Goal: Information Seeking & Learning: Check status

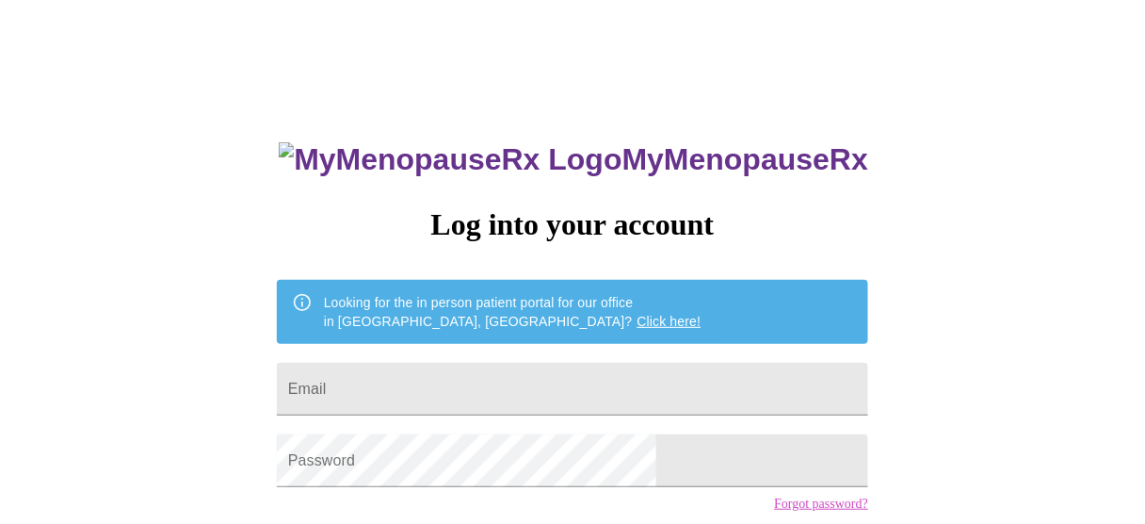
type input "[EMAIL_ADDRESS][DOMAIN_NAME]"
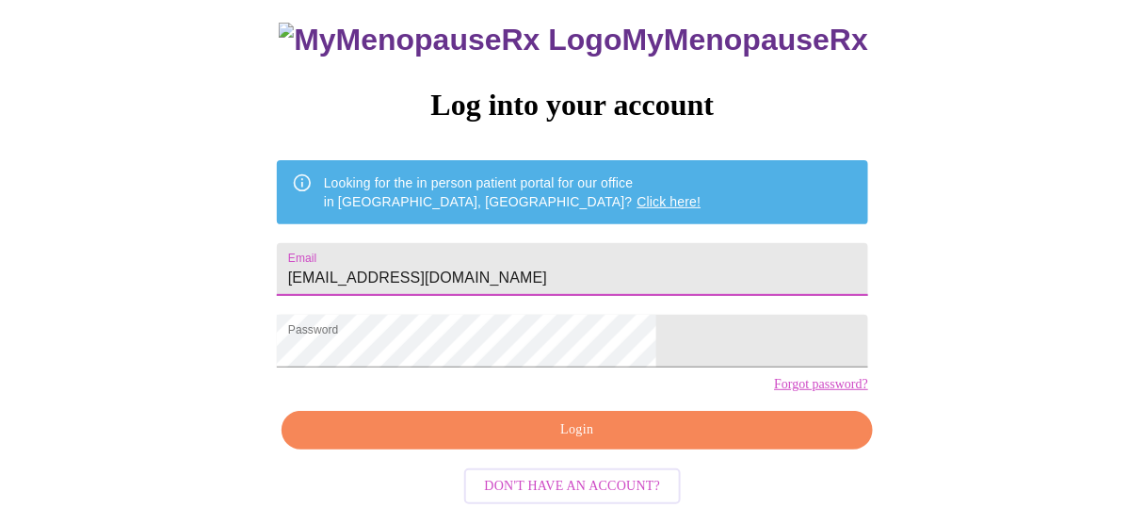
click at [608, 439] on span "Login" at bounding box center [577, 430] width 548 height 24
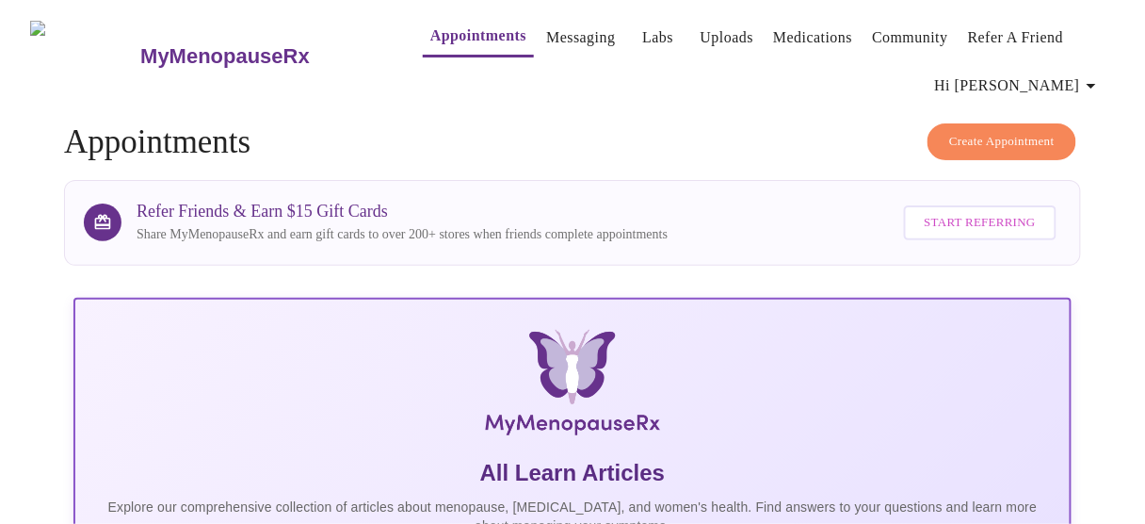
click at [546, 30] on link "Messaging" at bounding box center [580, 37] width 69 height 26
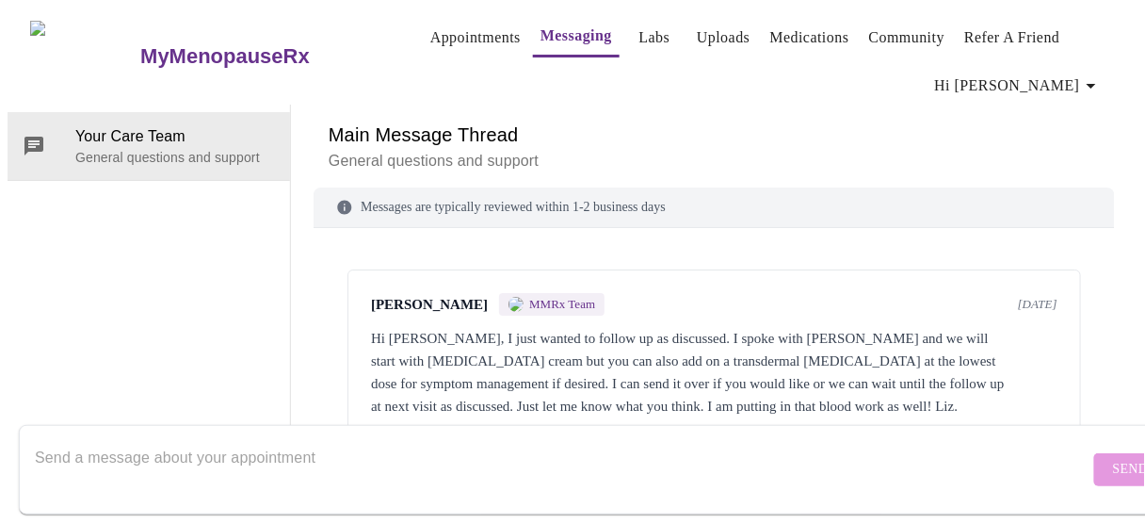
click at [640, 31] on link "Labs" at bounding box center [655, 37] width 31 height 26
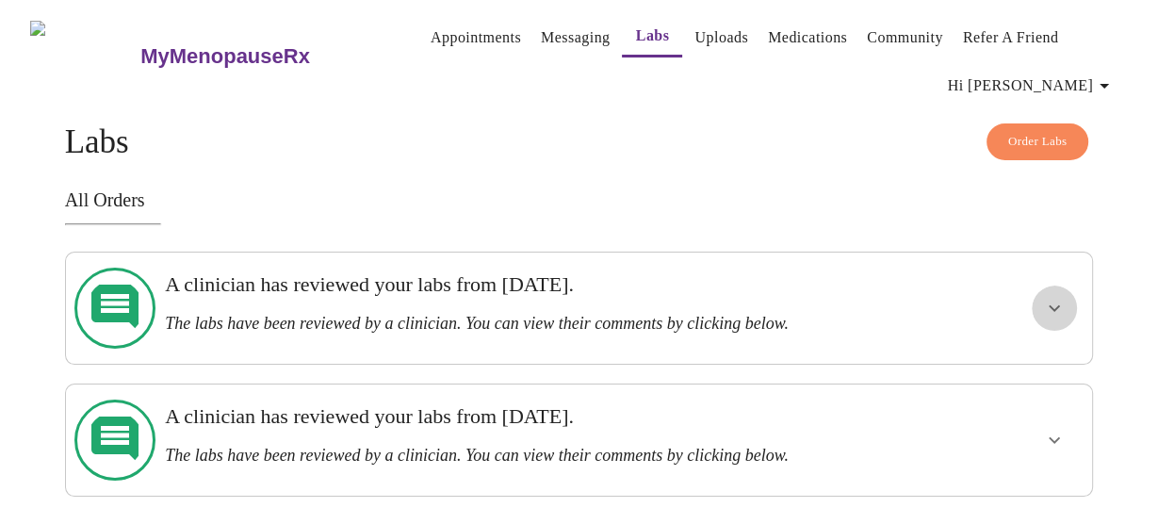
click at [1044, 292] on button "show more" at bounding box center [1053, 307] width 45 height 45
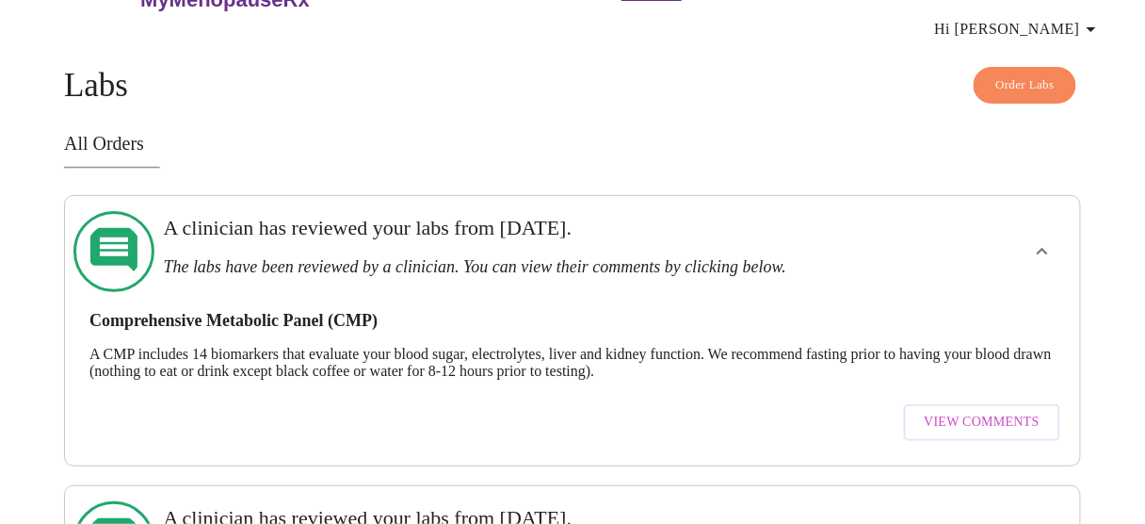
scroll to position [125, 0]
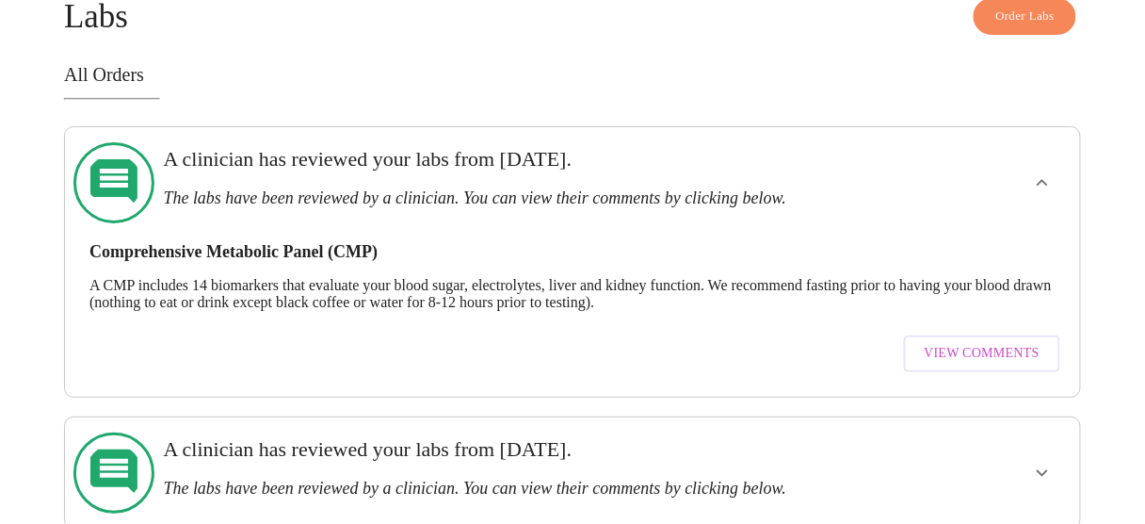
click at [965, 335] on button "View Comments" at bounding box center [982, 353] width 156 height 37
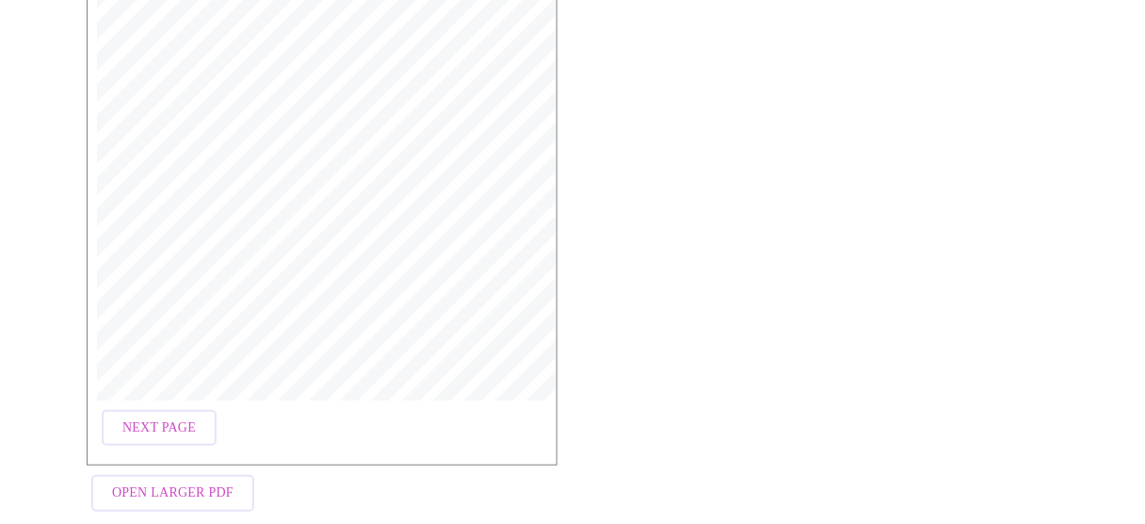
scroll to position [434, 0]
click at [173, 394] on span "Next Page" at bounding box center [158, 403] width 73 height 24
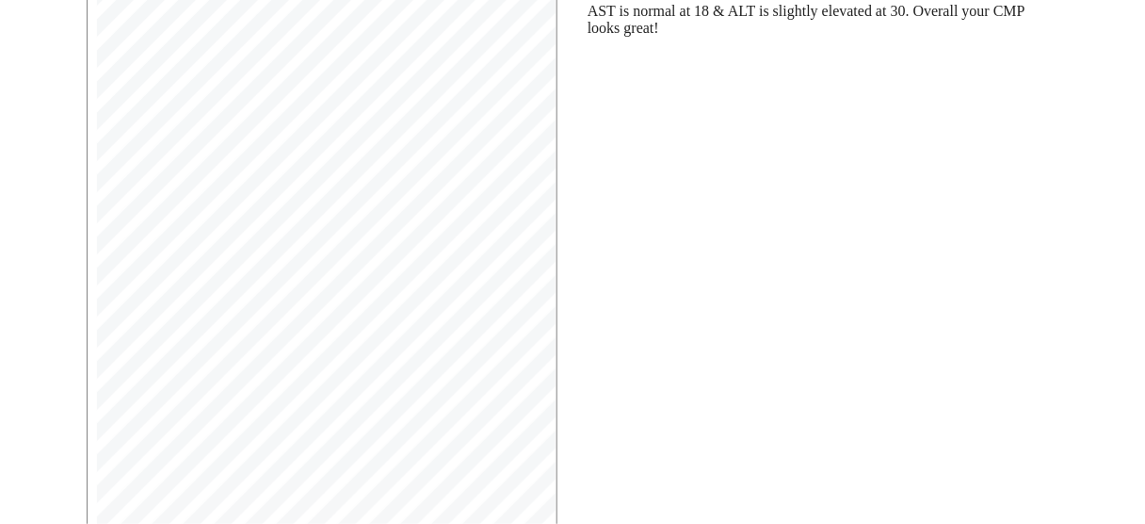
scroll to position [208, 0]
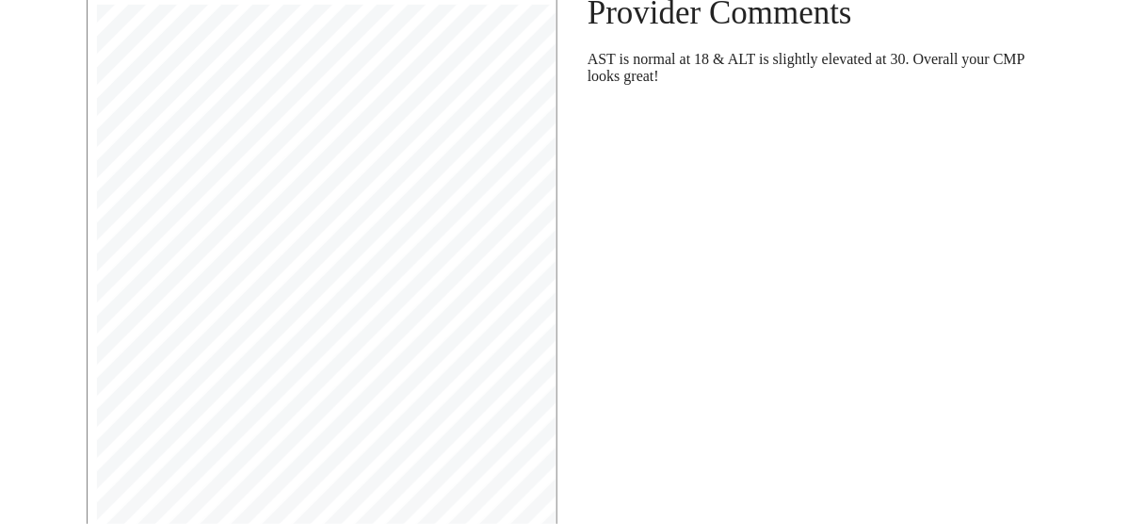
click at [855, 185] on div "Provider Comments AST is normal at 18 & ALT is slightly elevated at 30. Overall…" at bounding box center [823, 357] width 501 height 757
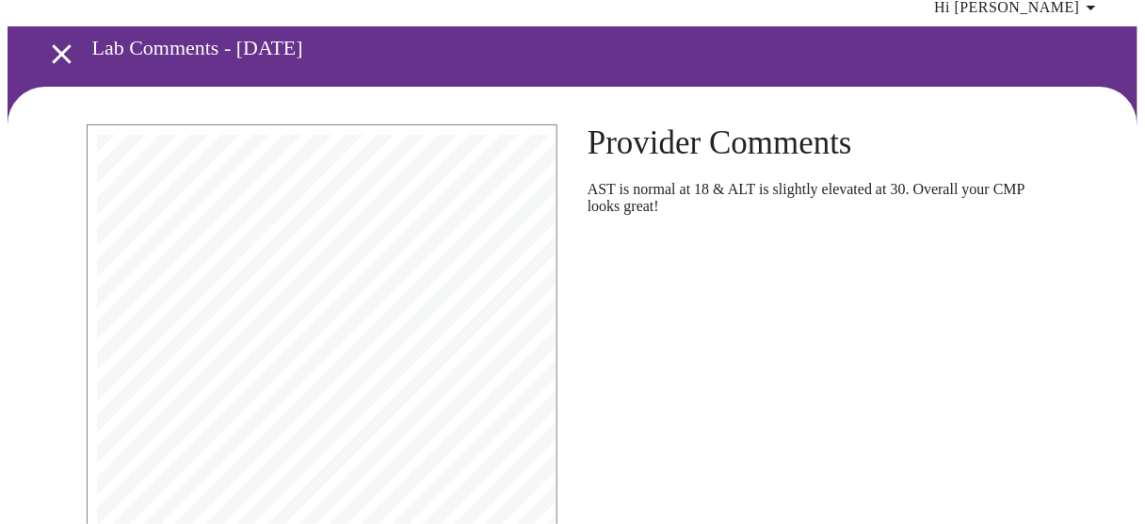
scroll to position [0, 0]
